Goal: Check status: Check status

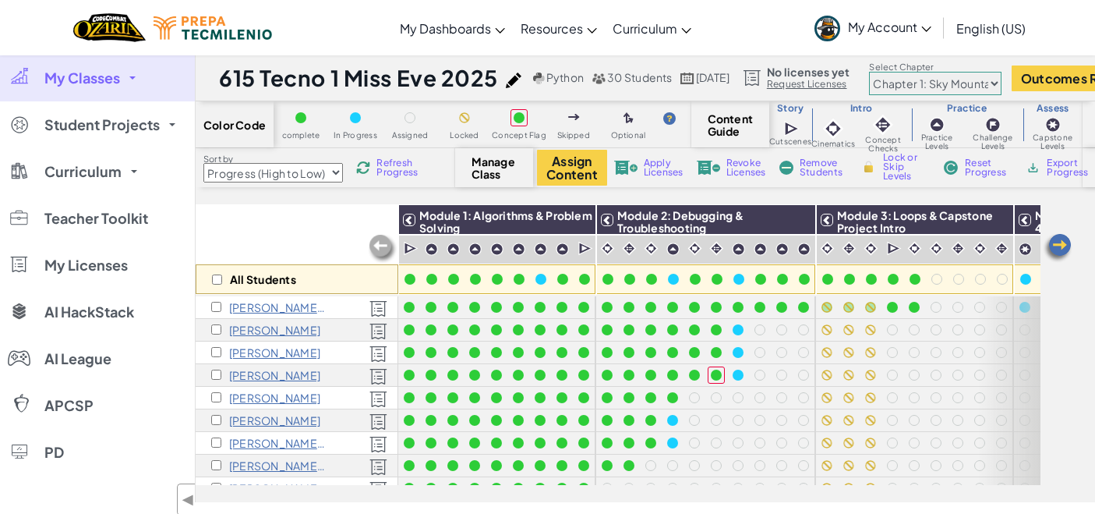
select select "Progress (High to Low)"
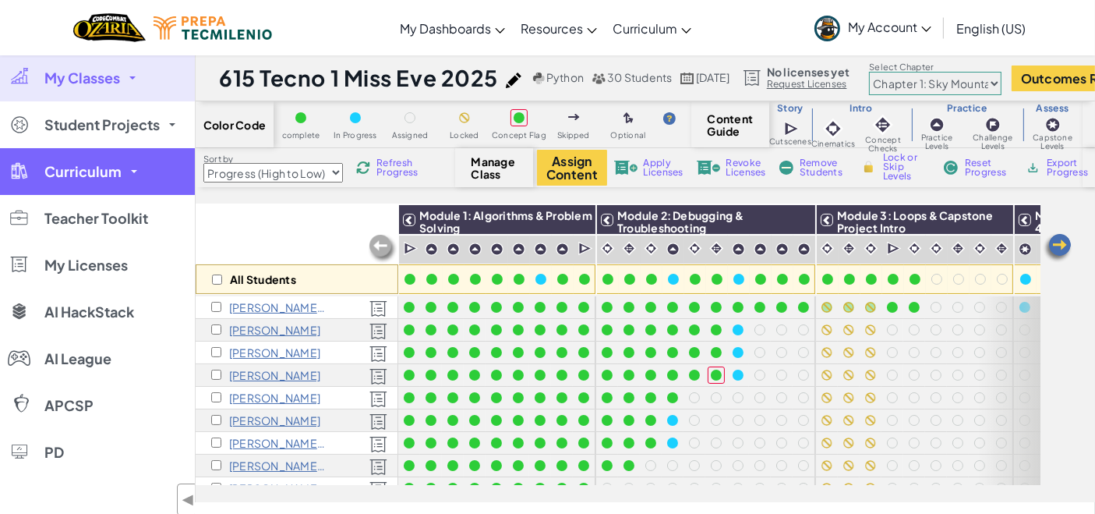
scroll to position [501, 0]
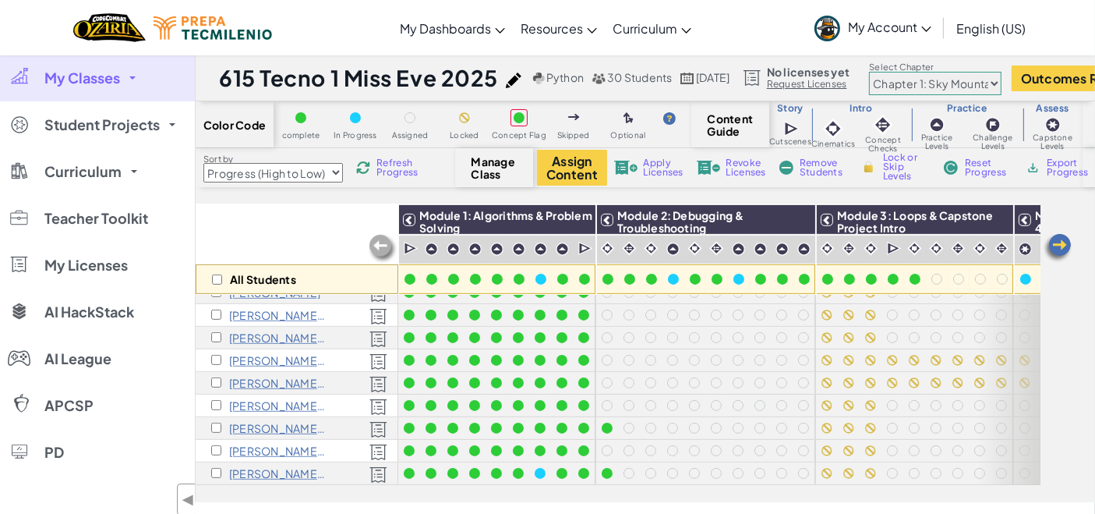
click at [96, 83] on span "My Classes" at bounding box center [82, 78] width 76 height 14
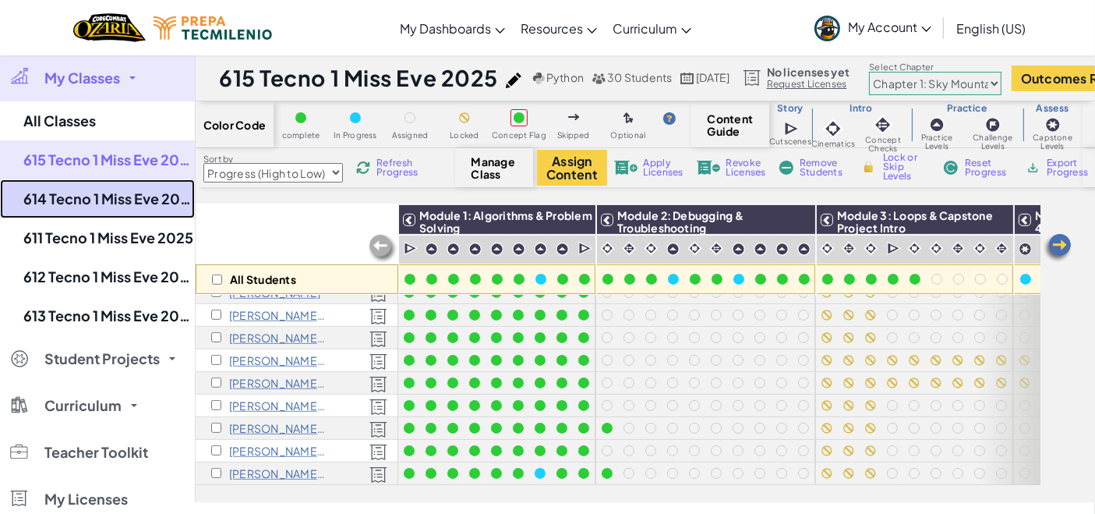
click at [138, 191] on link "614 Tecno 1 Miss Eve 2025" at bounding box center [97, 198] width 195 height 39
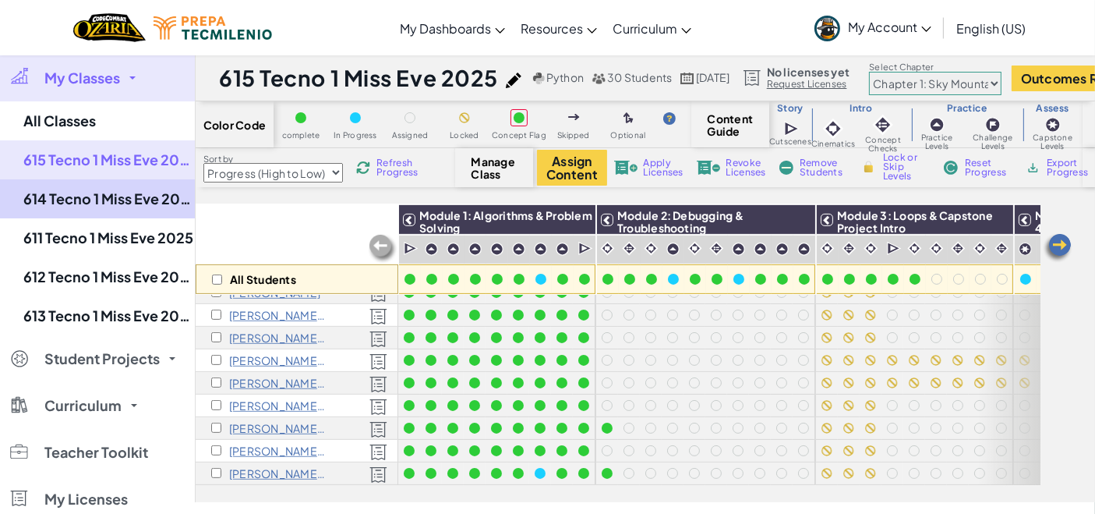
select select "Progress (High to Low)"
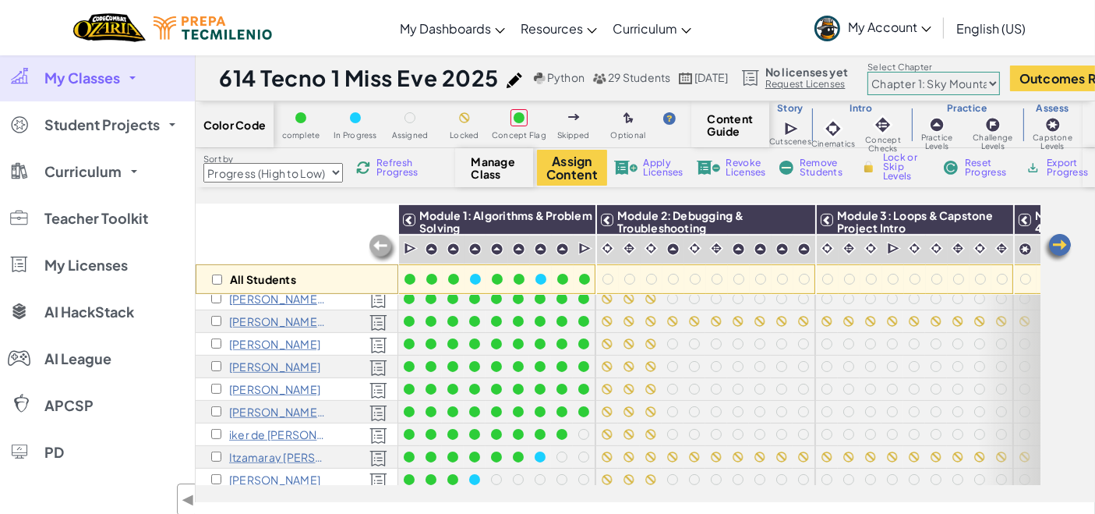
scroll to position [479, 0]
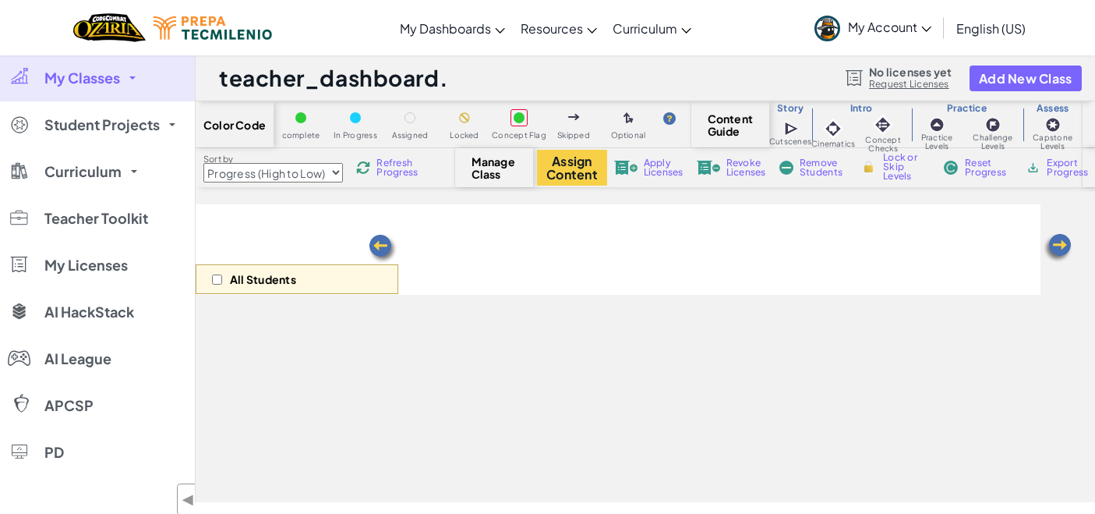
select select "Progress (High to Low)"
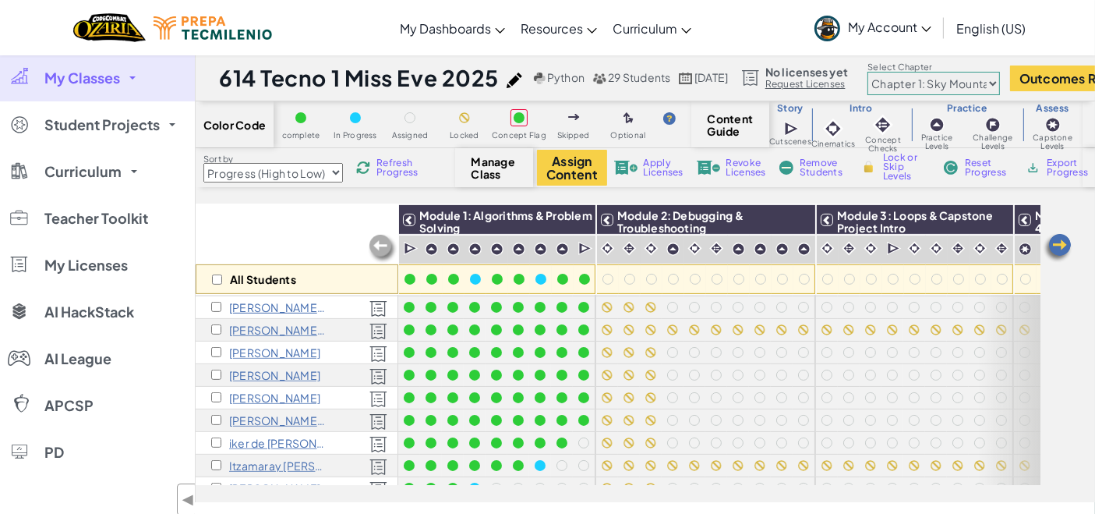
scroll to position [479, 0]
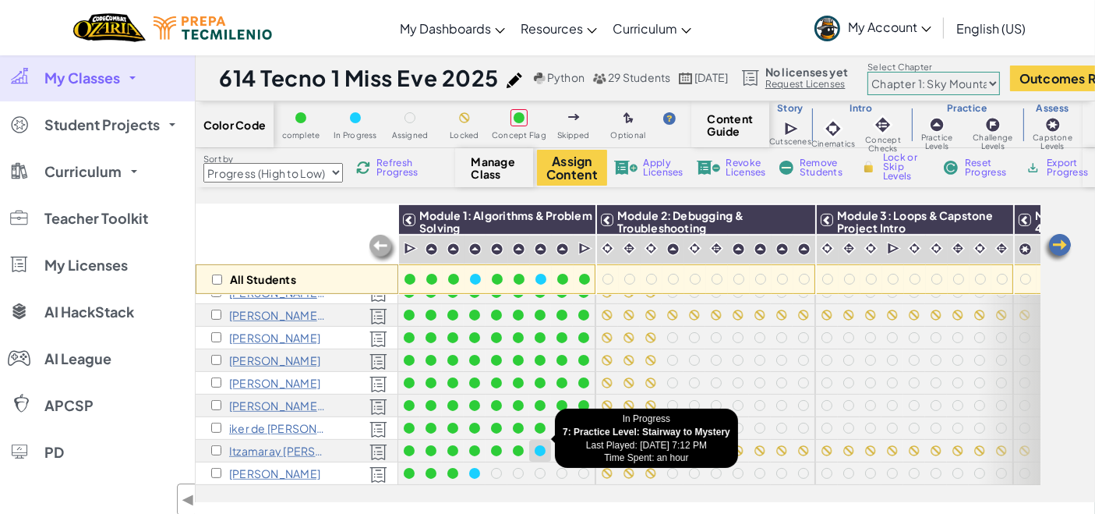
click at [536, 445] on div at bounding box center [540, 450] width 11 height 11
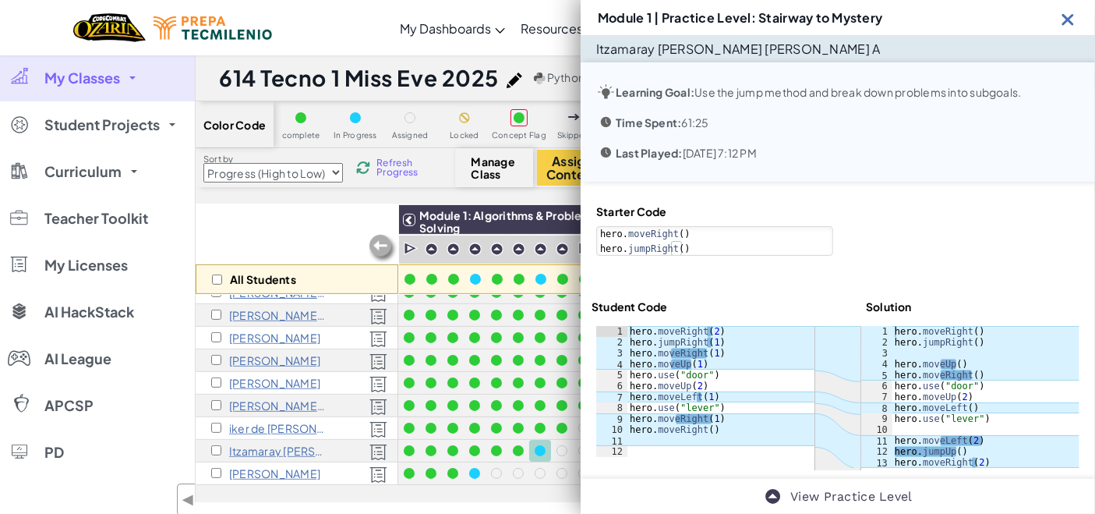
scroll to position [13, 0]
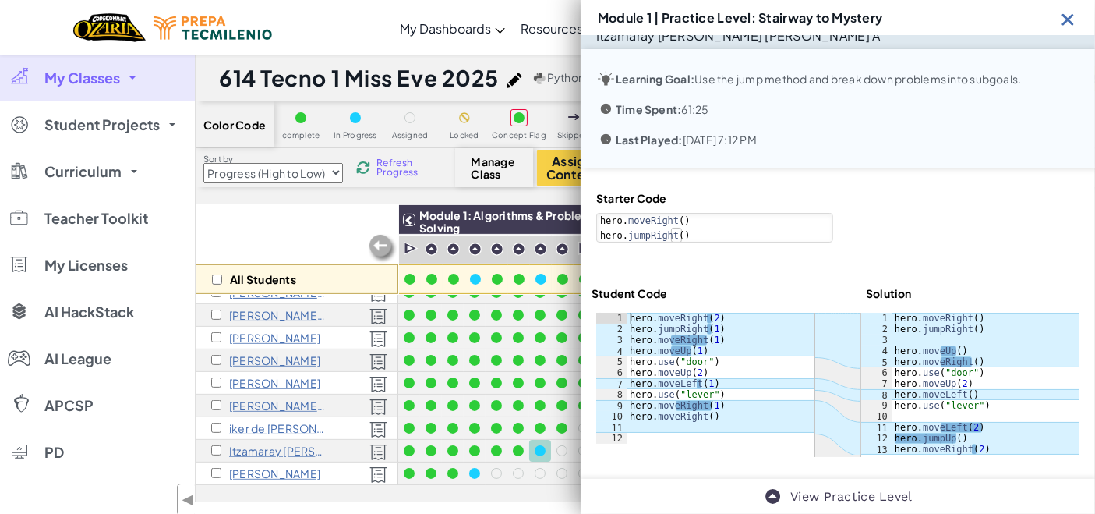
click at [313, 214] on div "All Students" at bounding box center [297, 249] width 203 height 90
click at [1069, 18] on img at bounding box center [1067, 18] width 19 height 19
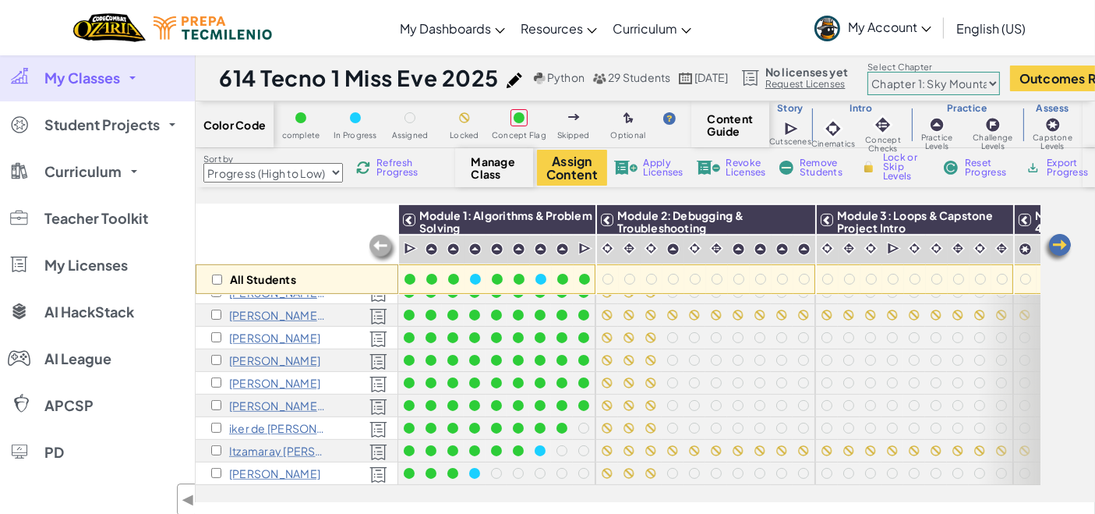
click at [121, 76] on link "My Classes" at bounding box center [97, 78] width 195 height 47
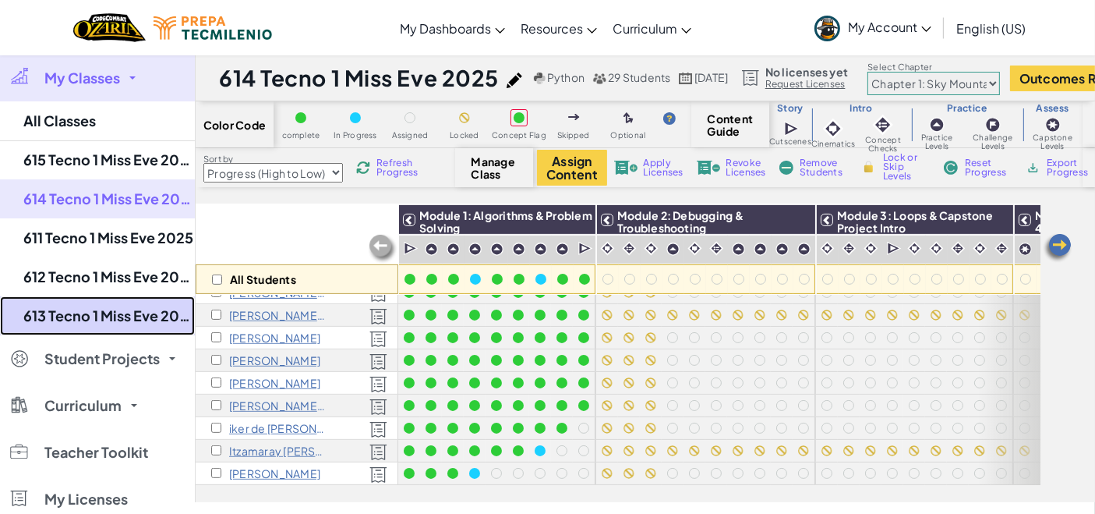
click at [106, 306] on link "613 Tecno 1 Miss Eve 2025 n" at bounding box center [97, 315] width 195 height 39
select select "Progress (High to Low)"
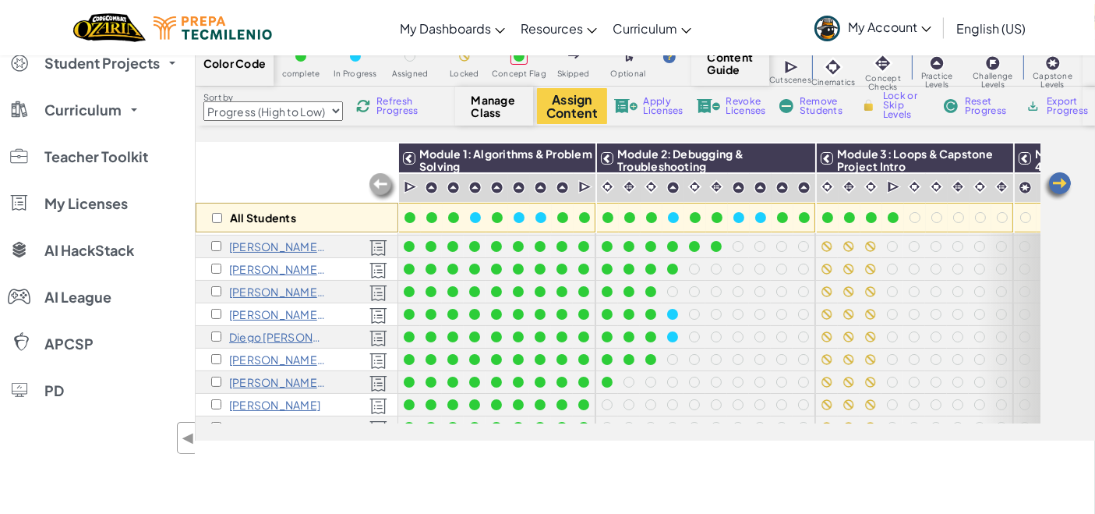
scroll to position [58, 0]
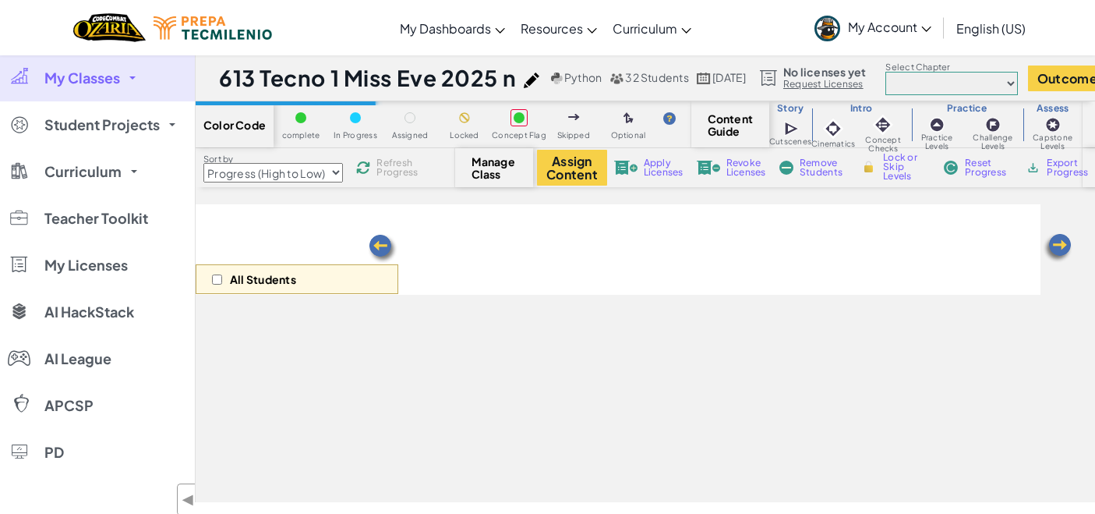
select select "Progress (High to Low)"
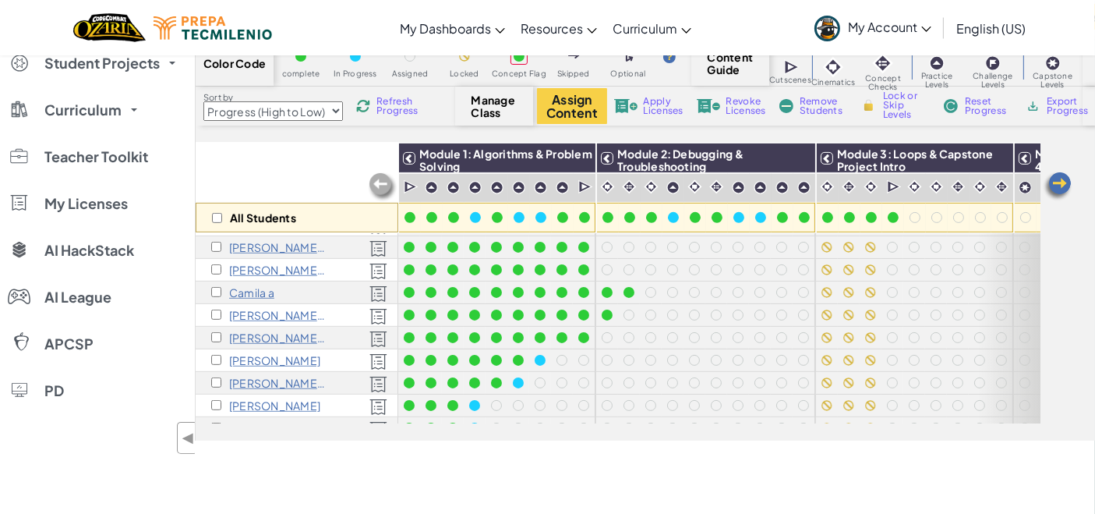
scroll to position [546, 0]
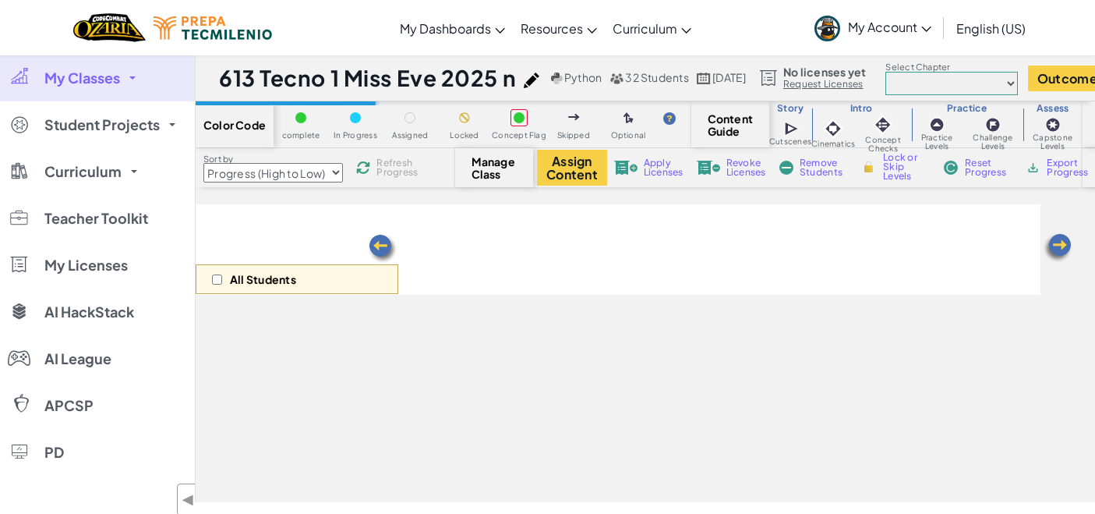
select select "Progress (High to Low)"
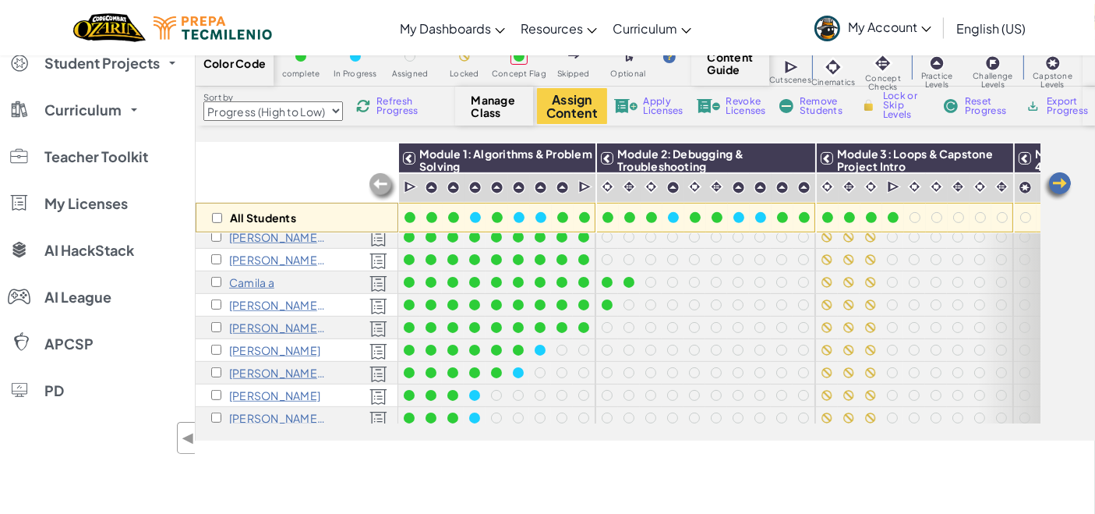
scroll to position [546, 0]
